Goal: Task Accomplishment & Management: Manage account settings

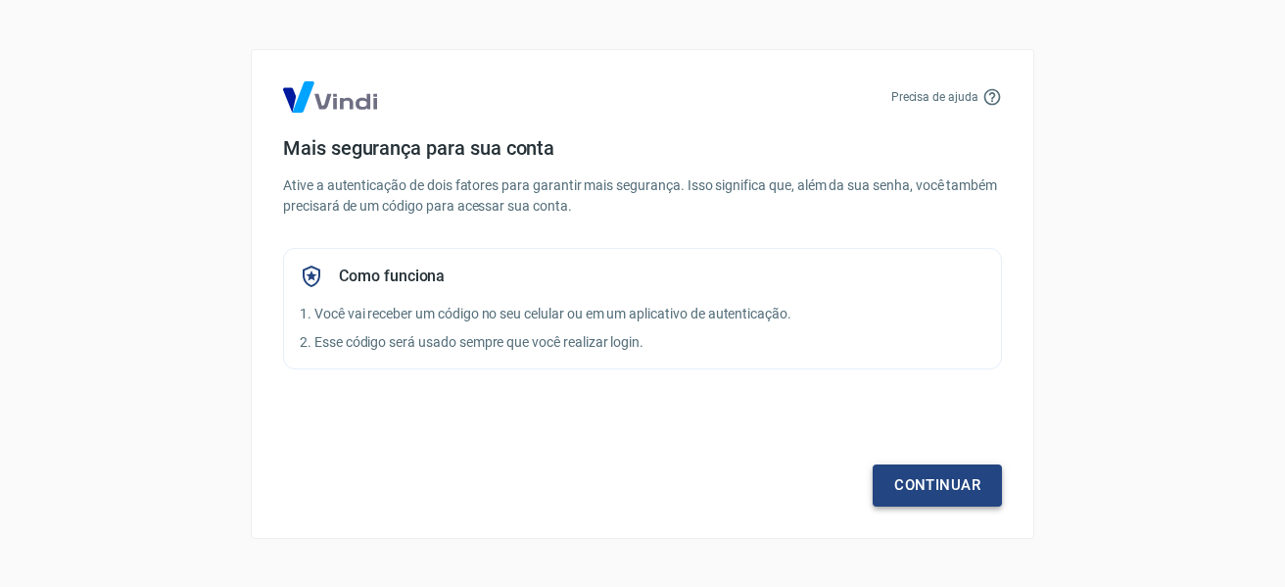
click at [964, 478] on link "Continuar" at bounding box center [937, 484] width 129 height 41
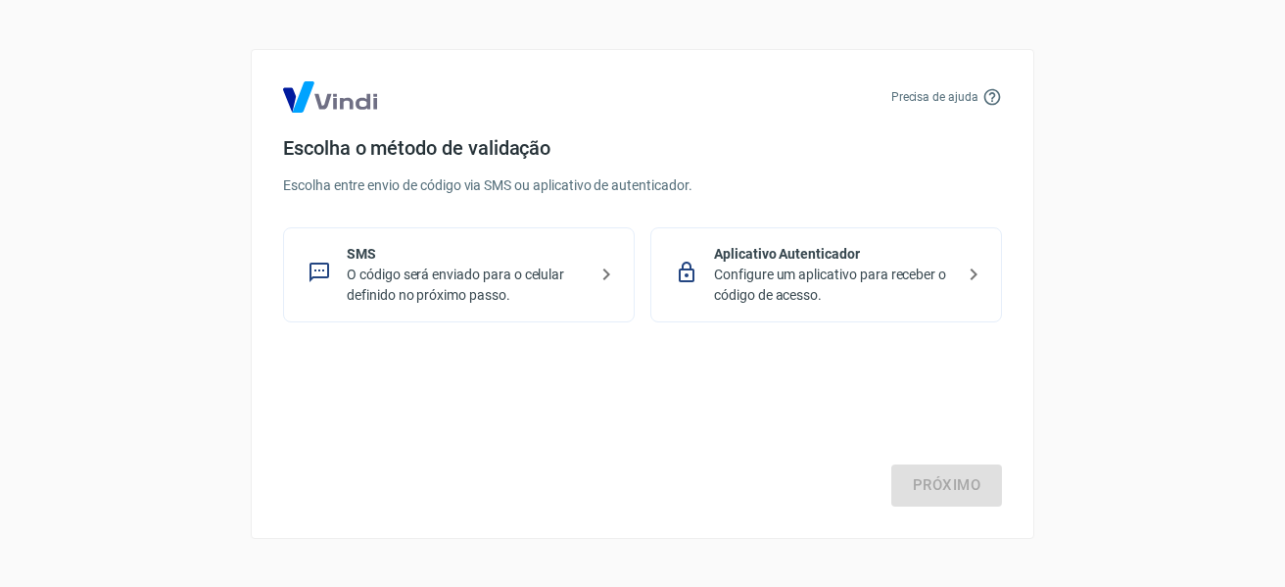
click at [487, 308] on div "SMS O código será enviado para o celular definido no próximo passo." at bounding box center [459, 274] width 352 height 95
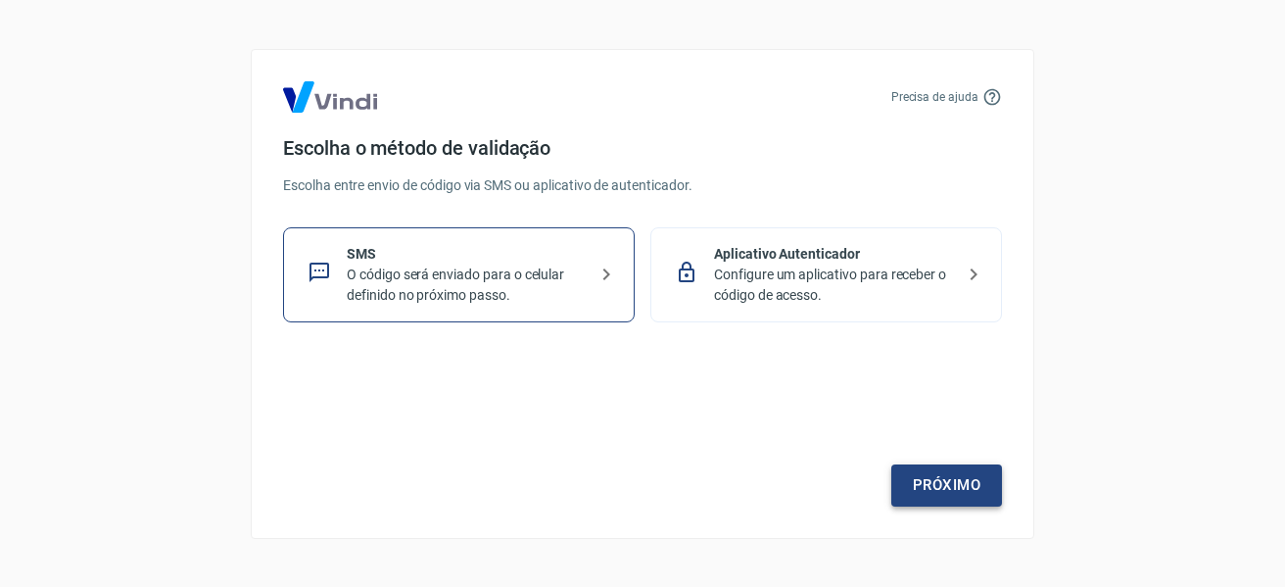
click at [971, 478] on link "Próximo" at bounding box center [947, 484] width 111 height 41
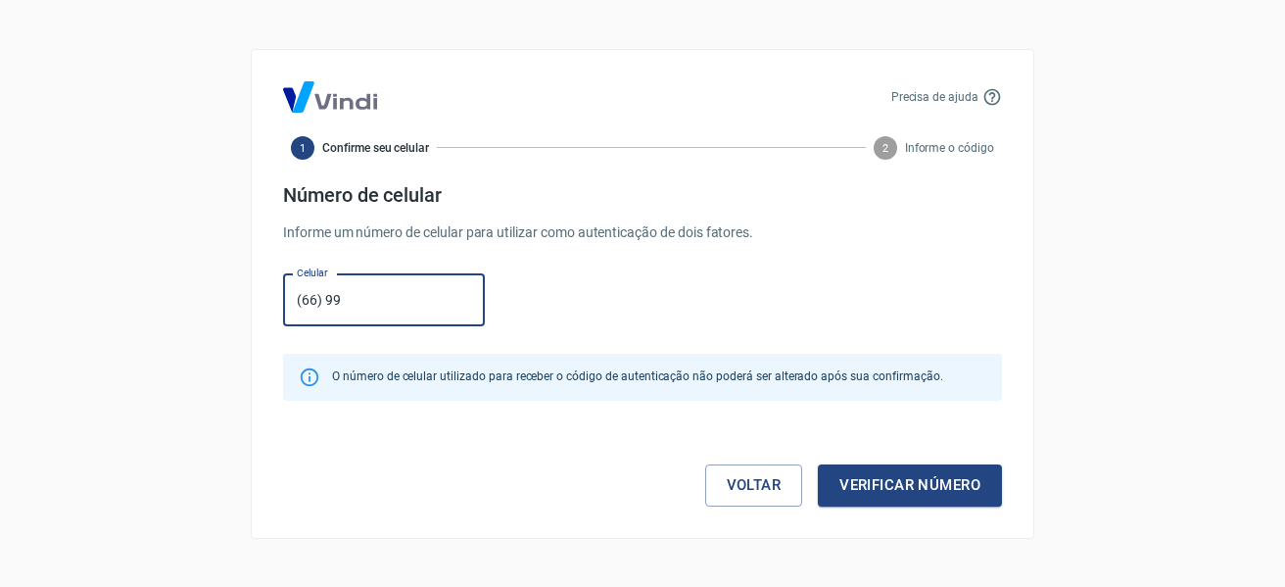
type input "[PHONE_NUMBER]"
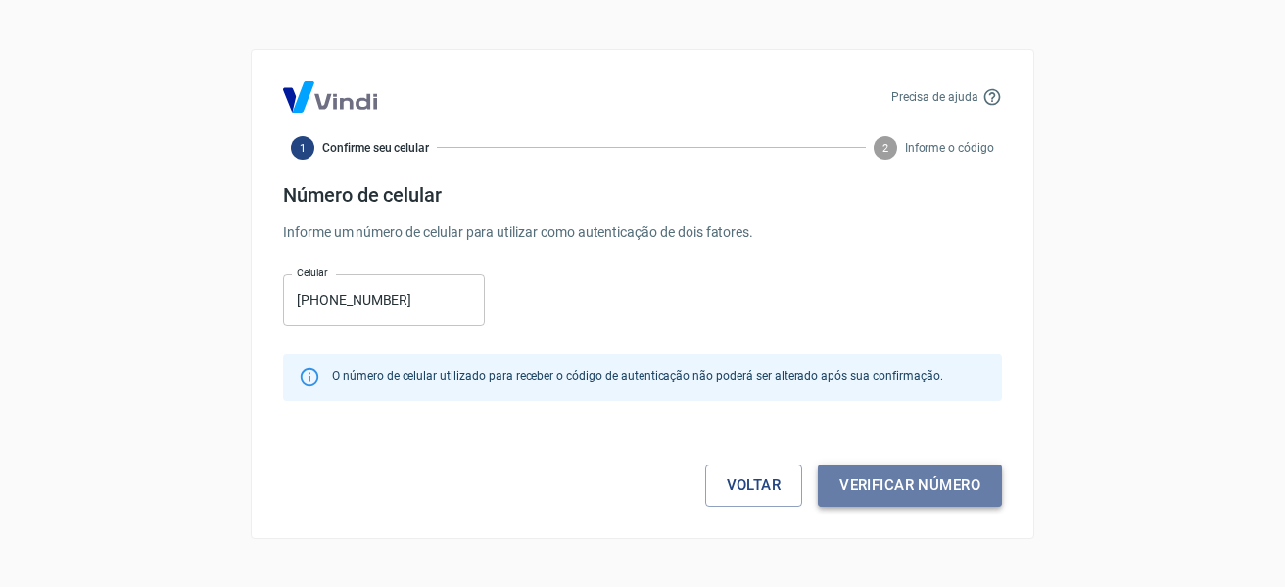
click at [864, 484] on button "Verificar número" at bounding box center [910, 484] width 184 height 41
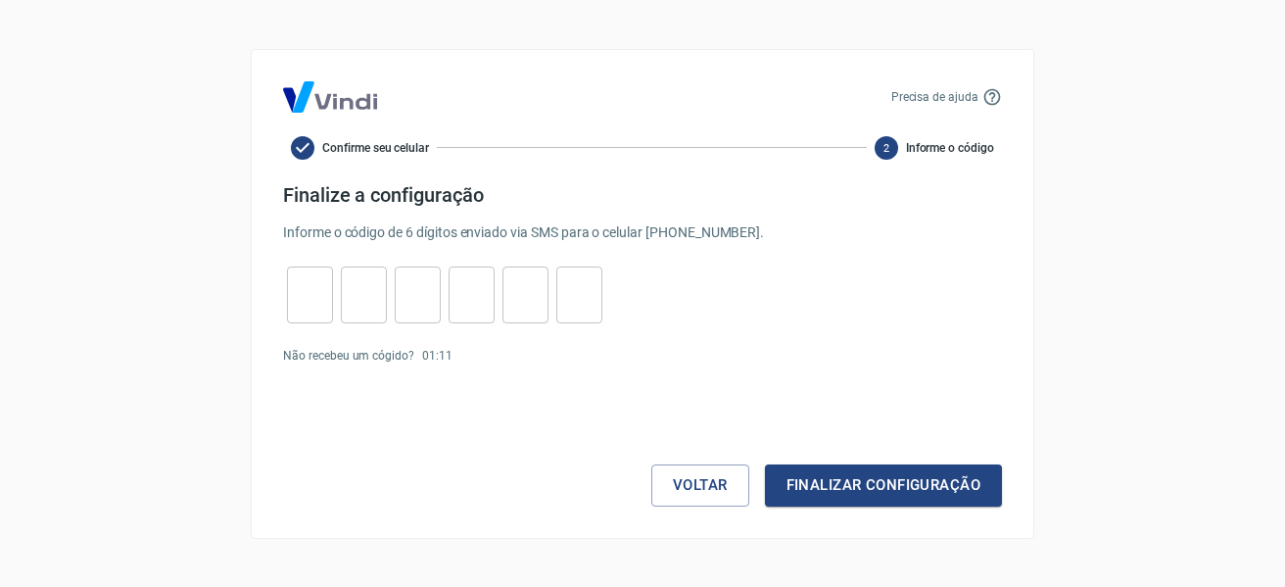
click at [1186, 290] on div "Precisa de ajuda Confirme seu celular 2 Informe o código Finalize a configuraçã…" at bounding box center [642, 293] width 1285 height 587
click at [304, 307] on input "tel" at bounding box center [310, 294] width 46 height 42
click at [1112, 264] on div "Precisa de ajuda Confirme seu celular 2 Informe o código Finalize a configuraçã…" at bounding box center [642, 293] width 1285 height 587
click at [524, 357] on link "Enviar novamente" at bounding box center [507, 356] width 95 height 14
click at [490, 367] on form "Finalize a configuração Informe o código de 6 dígitos enviado via SMS para o ce…" at bounding box center [642, 344] width 719 height 323
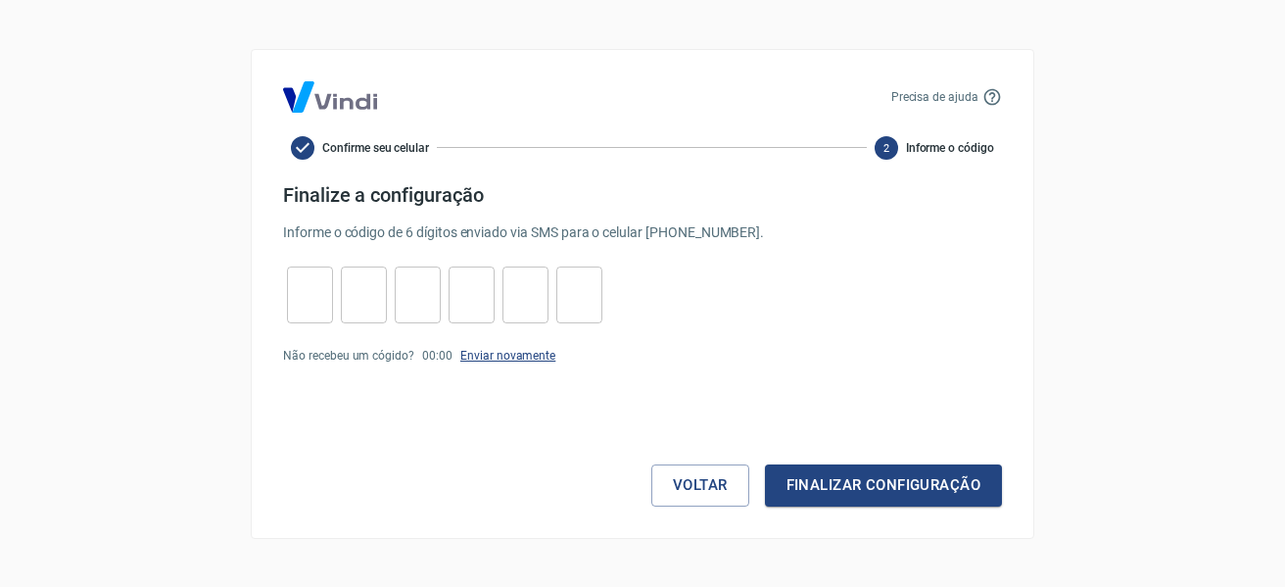
click at [502, 358] on link "Enviar novamente" at bounding box center [507, 356] width 95 height 14
click at [296, 314] on input "tel" at bounding box center [310, 294] width 46 height 42
type input "1"
type input "9"
type input "1"
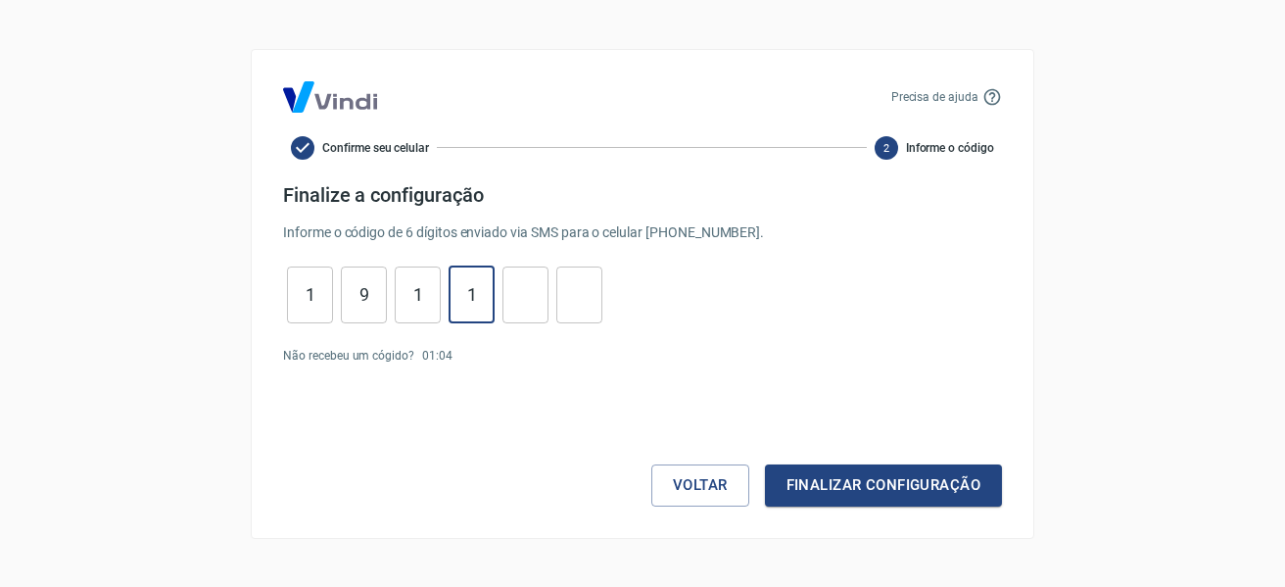
type input "1"
type input "2"
type input "9"
click at [827, 483] on button "Finalizar configuração" at bounding box center [883, 484] width 237 height 41
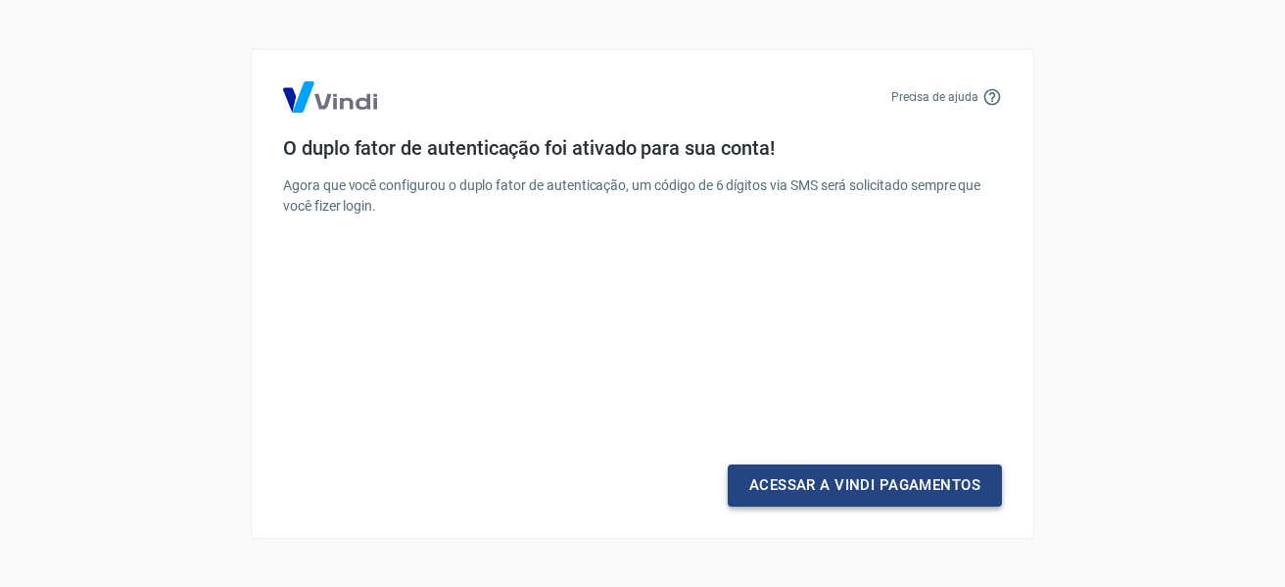
click at [843, 486] on link "Acessar a Vindi Pagamentos" at bounding box center [865, 484] width 274 height 41
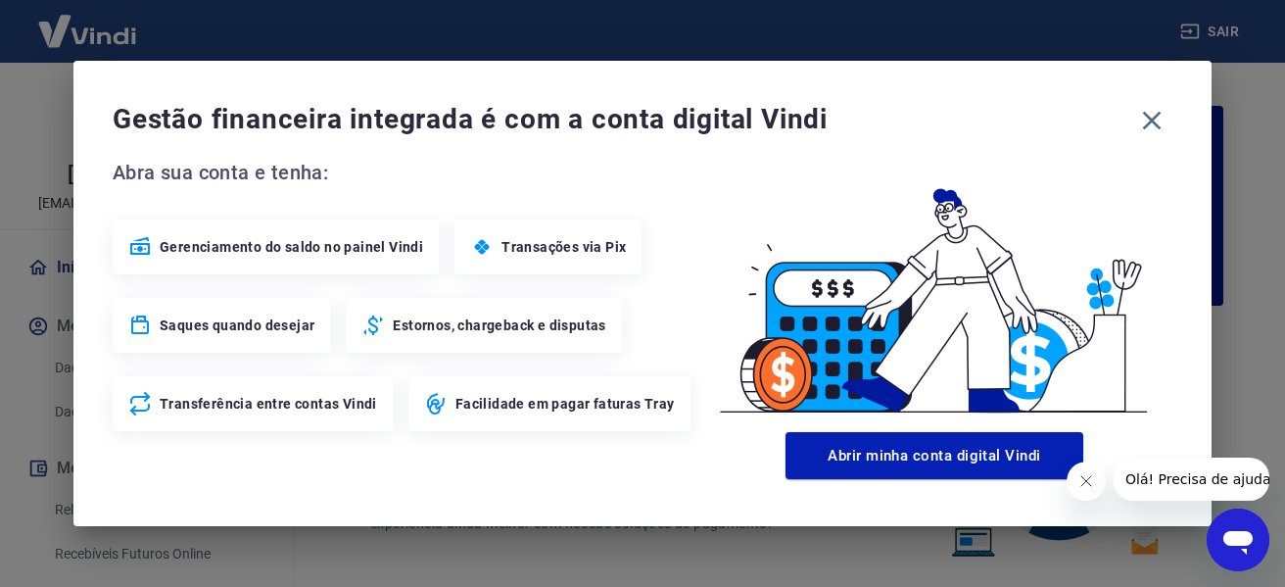
click at [1139, 262] on img at bounding box center [935, 290] width 476 height 267
click at [1156, 121] on icon "button" at bounding box center [1151, 120] width 31 height 31
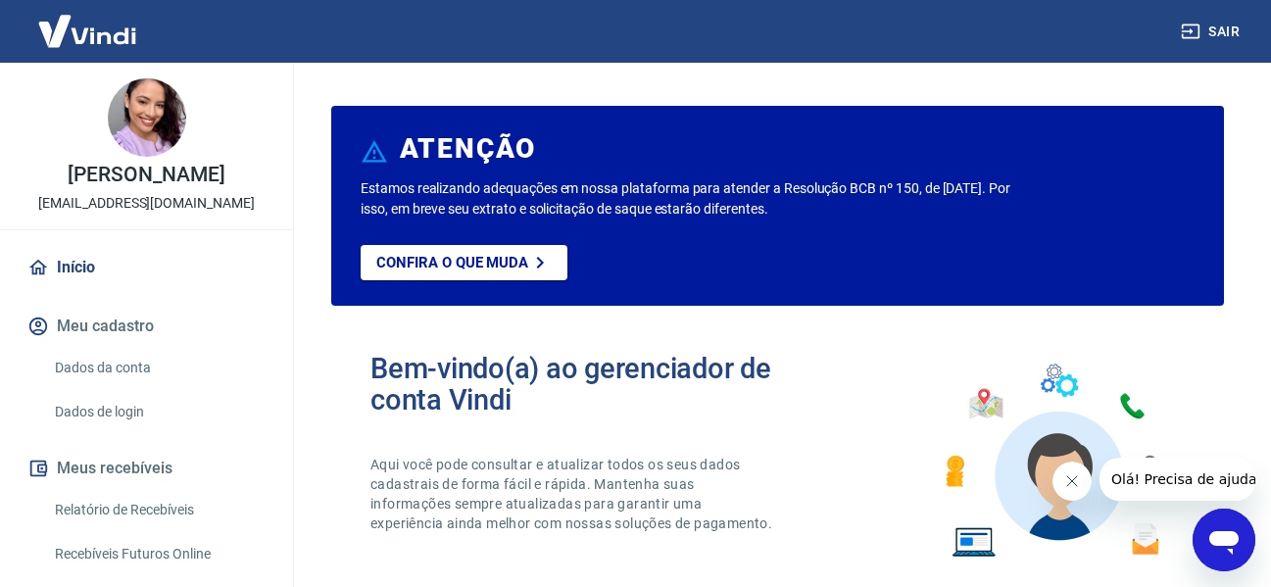
click at [128, 255] on link "Início" at bounding box center [147, 267] width 246 height 43
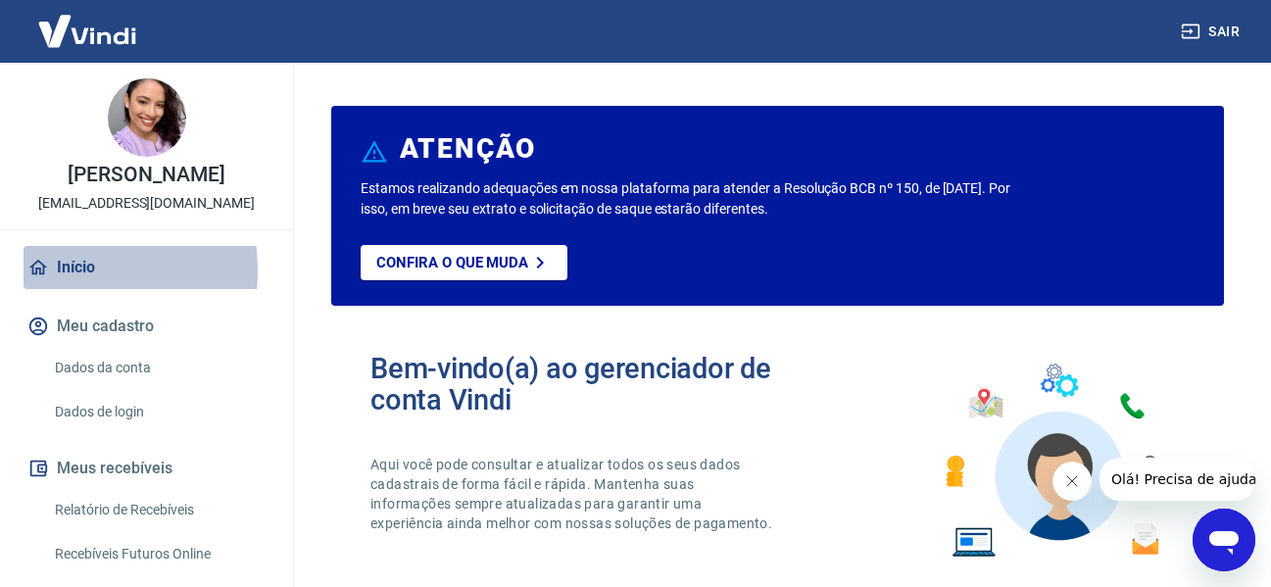
click at [59, 270] on link "Início" at bounding box center [147, 267] width 246 height 43
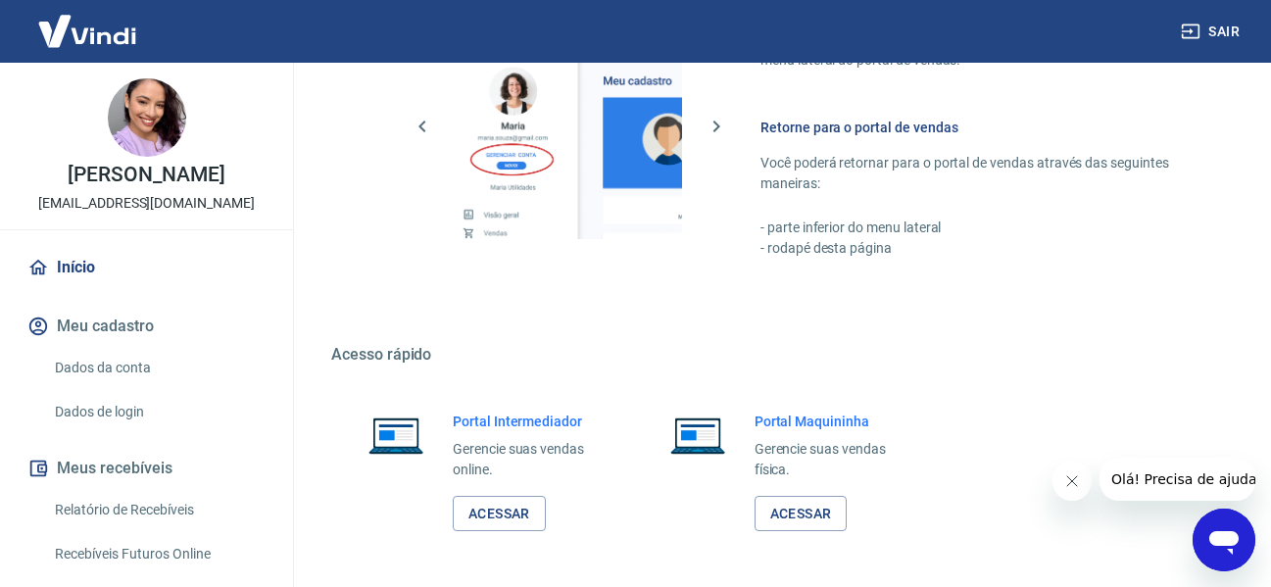
scroll to position [1224, 0]
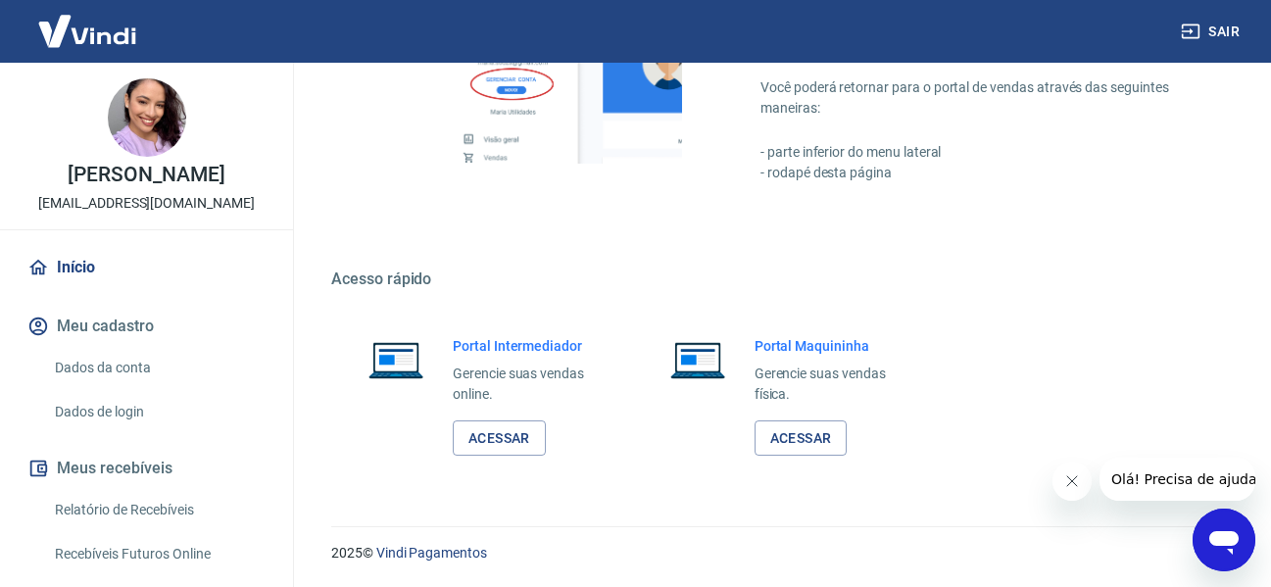
click at [1065, 481] on icon "Fechar mensagem da empresa" at bounding box center [1071, 481] width 16 height 16
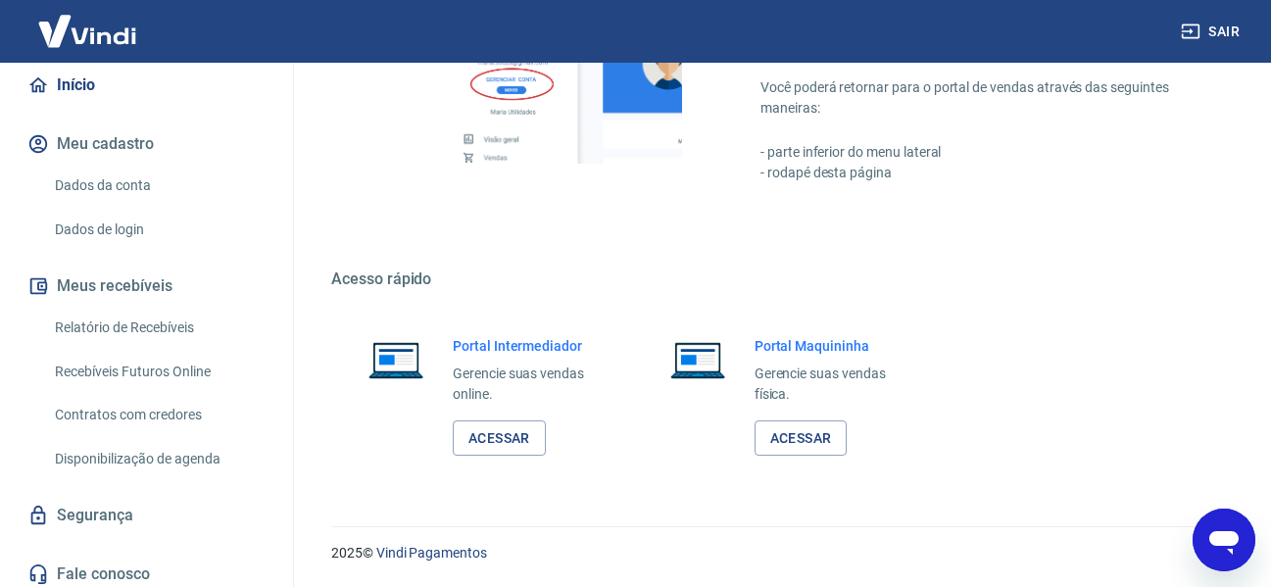
scroll to position [191, 0]
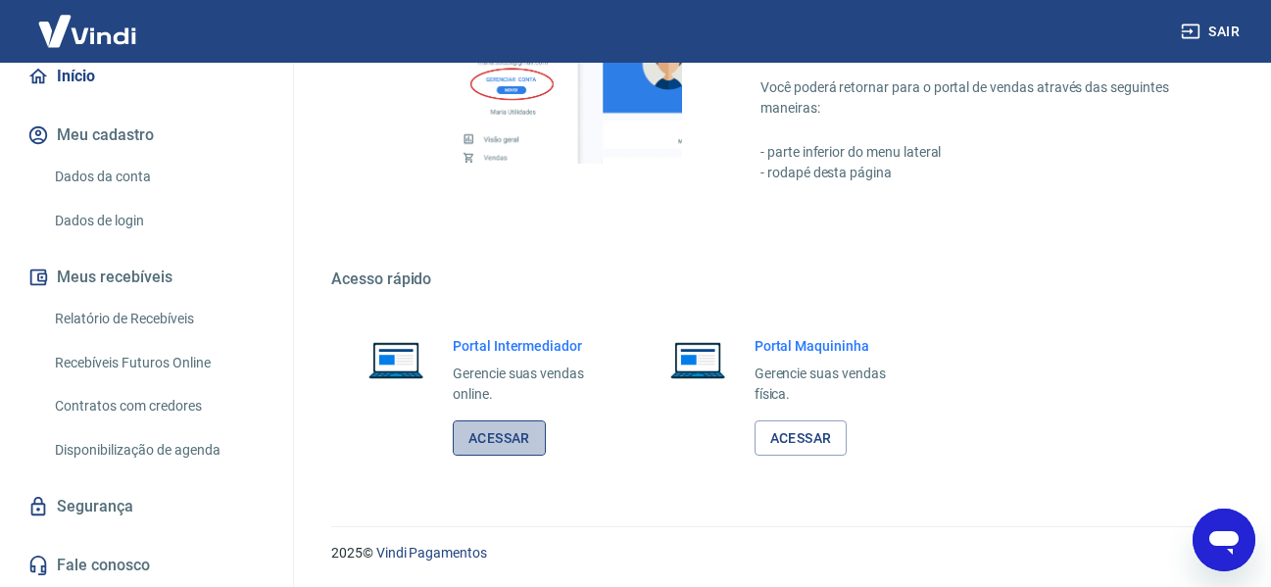
click at [516, 447] on link "Acessar" at bounding box center [499, 438] width 93 height 36
click at [526, 439] on link "Acessar" at bounding box center [499, 438] width 93 height 36
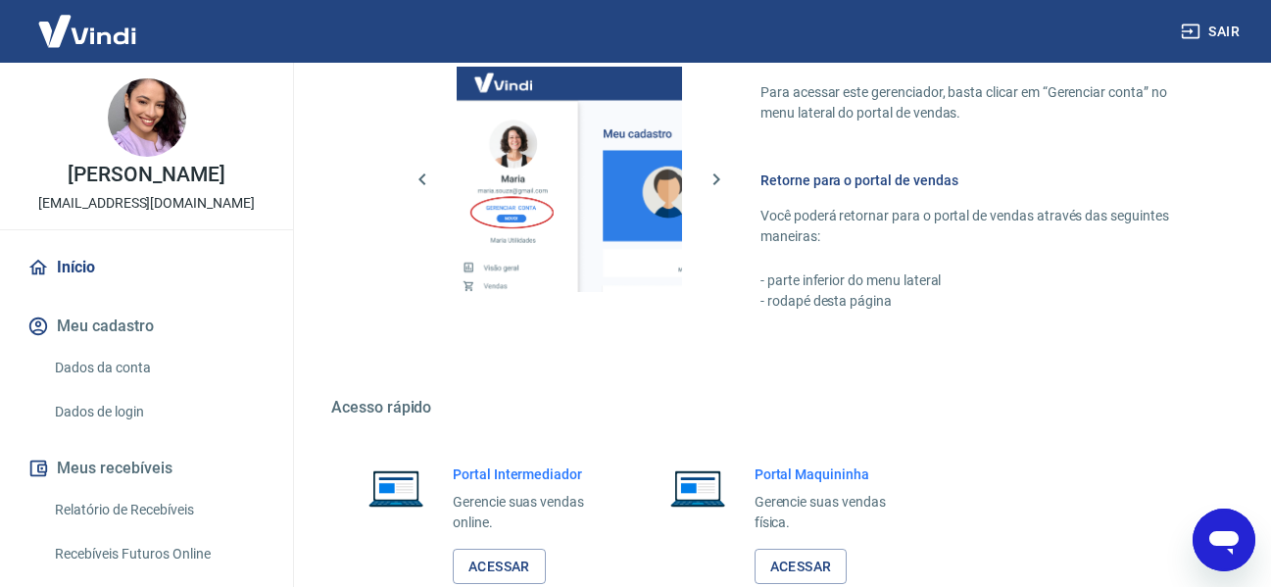
scroll to position [930, 0]
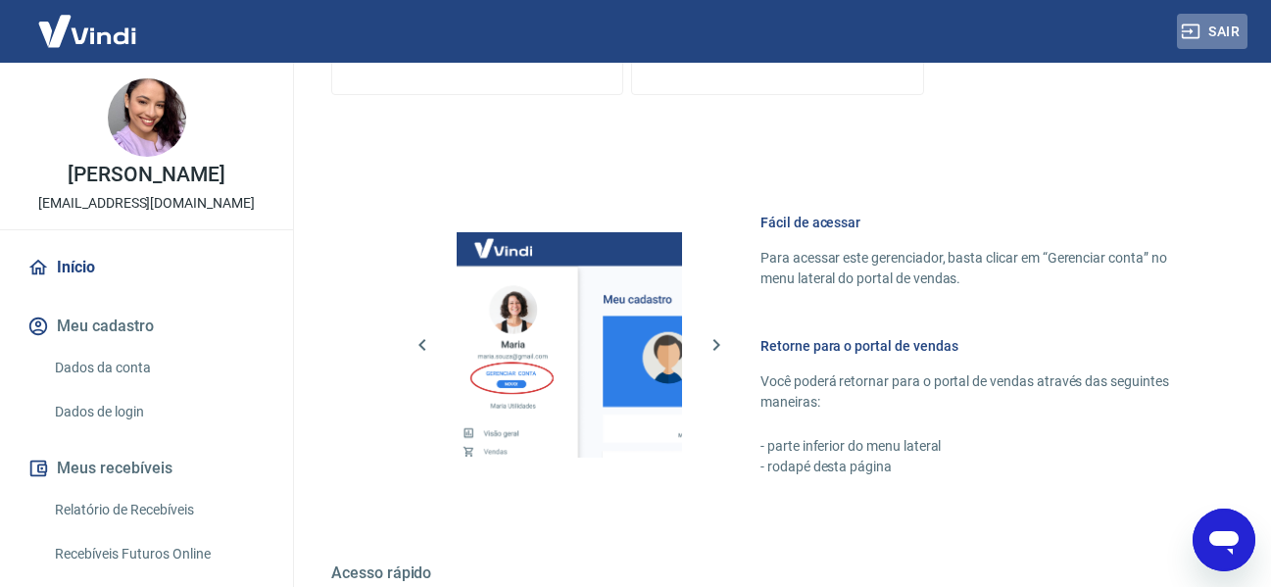
click at [1219, 41] on button "Sair" at bounding box center [1212, 32] width 71 height 36
